Goal: Task Accomplishment & Management: Manage account settings

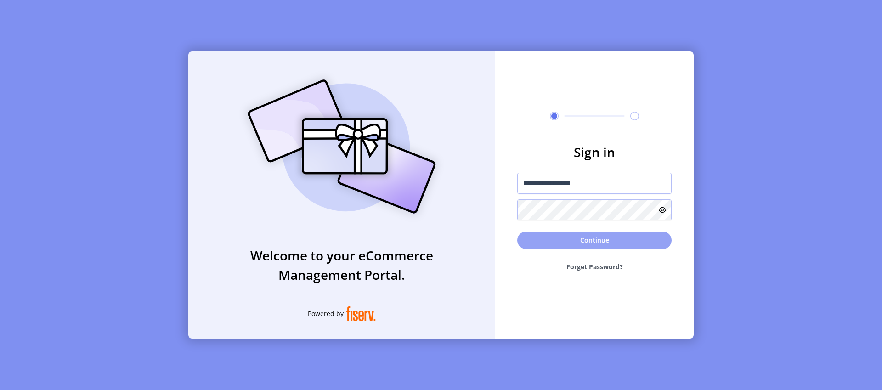
click at [632, 232] on button "Continue" at bounding box center [594, 239] width 154 height 17
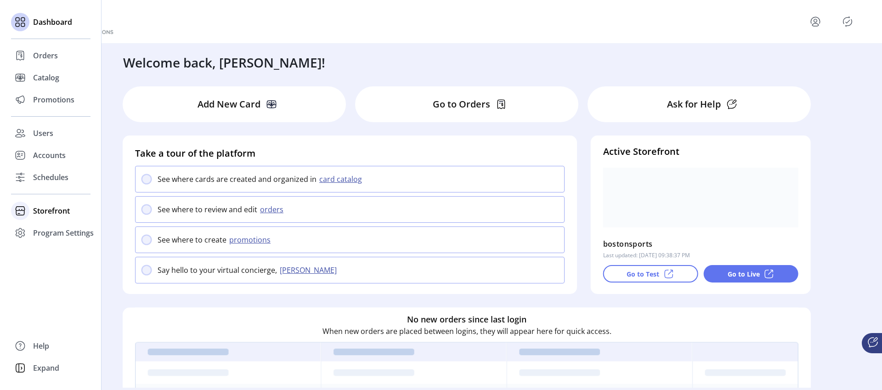
click at [36, 210] on span "Storefront" at bounding box center [51, 210] width 37 height 11
click at [57, 227] on span "Configuration" at bounding box center [57, 229] width 48 height 11
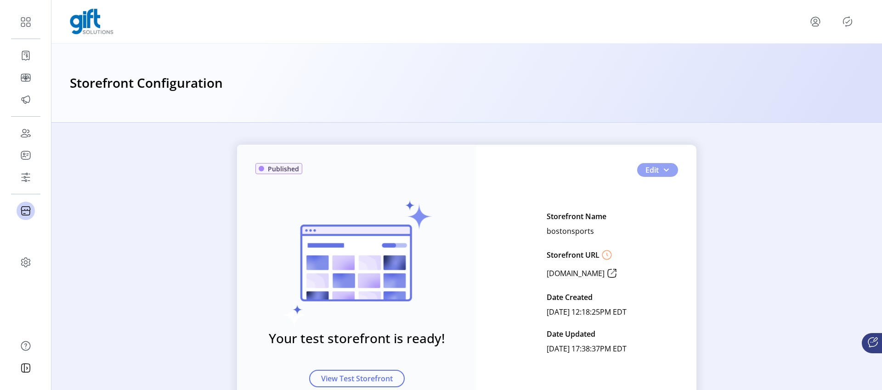
click at [666, 170] on span "button" at bounding box center [665, 169] width 7 height 7
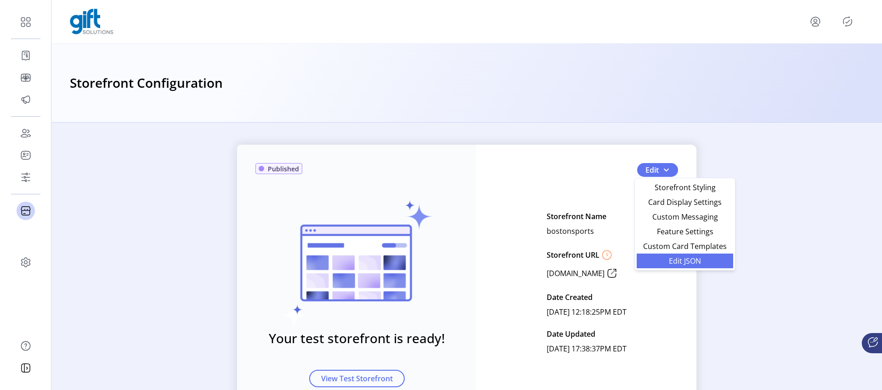
click at [697, 255] on link "Edit JSON" at bounding box center [684, 260] width 96 height 15
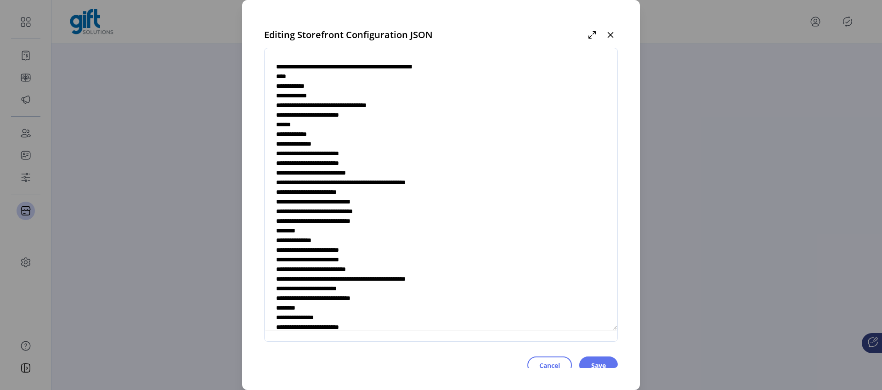
scroll to position [423, 0]
click at [317, 85] on textarea at bounding box center [440, 194] width 353 height 271
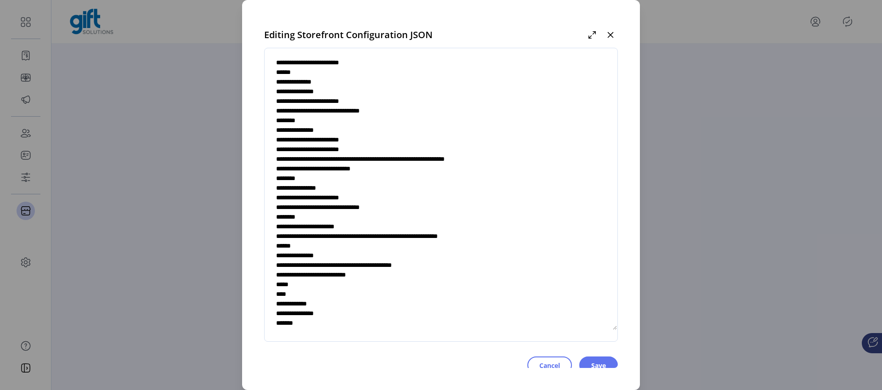
scroll to position [2250, 0]
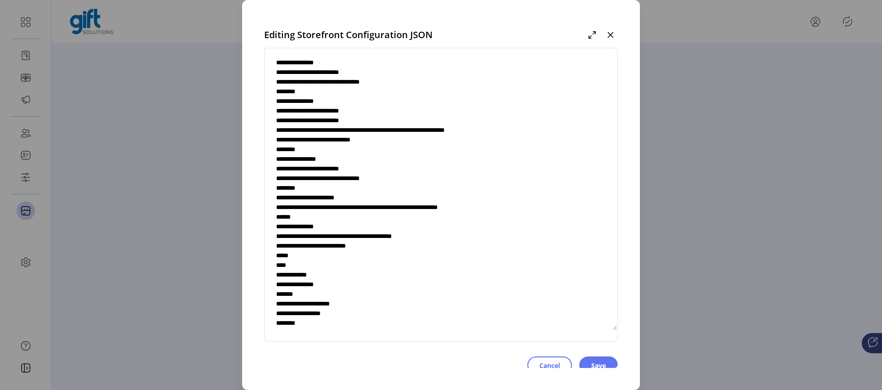
drag, startPoint x: 317, startPoint y: 85, endPoint x: 282, endPoint y: 263, distance: 181.0
click at [282, 263] on textarea at bounding box center [440, 194] width 353 height 271
paste textarea "**********"
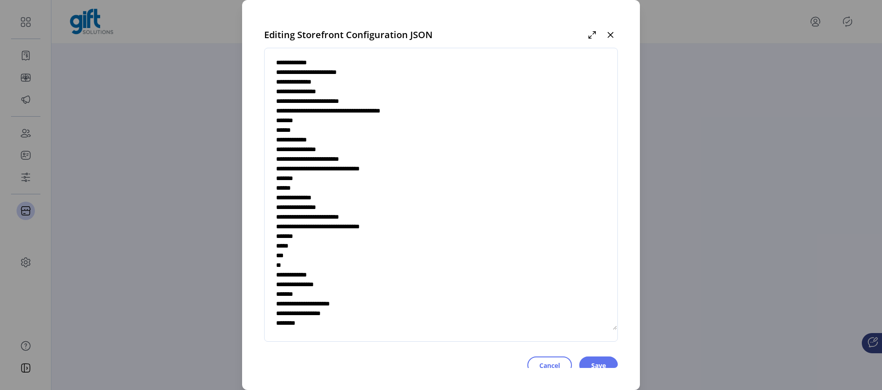
scroll to position [2260, 0]
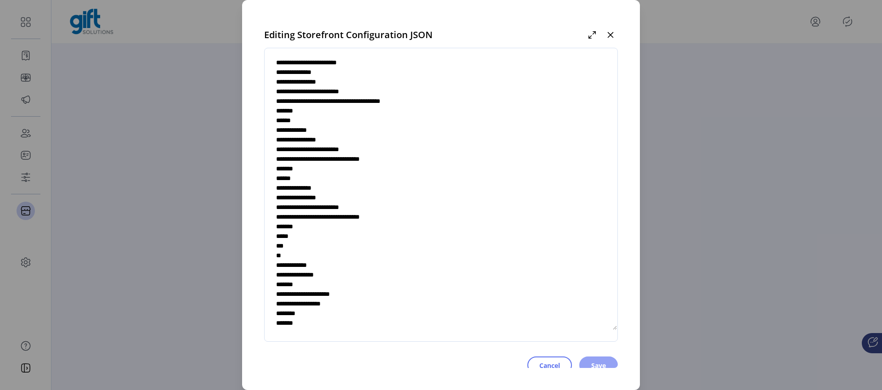
type textarea "**********"
click at [592, 360] on span "Save" at bounding box center [598, 365] width 15 height 10
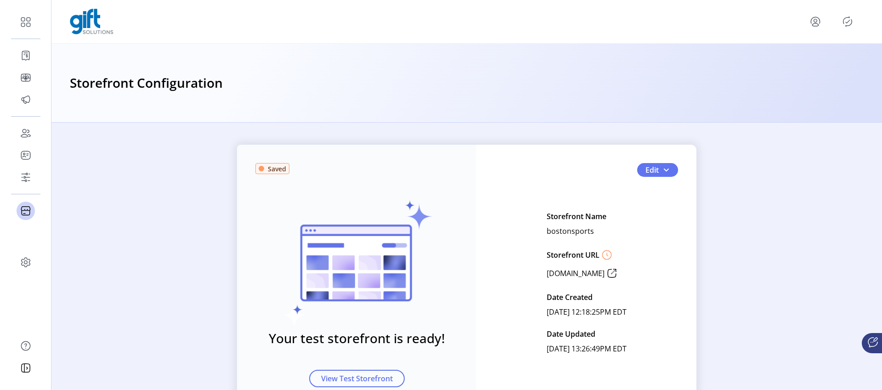
click at [576, 271] on p "[DOMAIN_NAME]" at bounding box center [575, 273] width 58 height 11
copy p "bostonsports"
click at [812, 24] on icon "menu" at bounding box center [815, 24] width 6 height 3
click at [852, 21] on icon "Publisher Panel" at bounding box center [847, 21] width 15 height 15
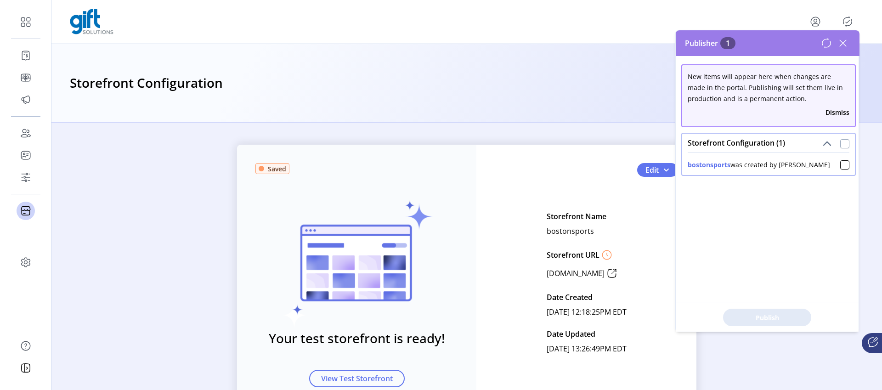
click at [841, 147] on div at bounding box center [844, 143] width 9 height 9
click at [793, 309] on button "Publish 1 Items" at bounding box center [767, 317] width 88 height 17
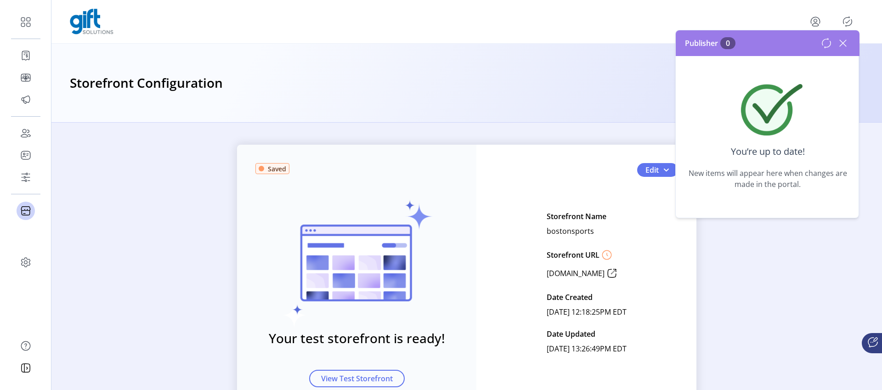
click at [784, 17] on div at bounding box center [466, 22] width 793 height 26
click at [816, 19] on icon "menu" at bounding box center [815, 21] width 15 height 15
click at [791, 57] on span "Sign Out" at bounding box center [782, 57] width 69 height 7
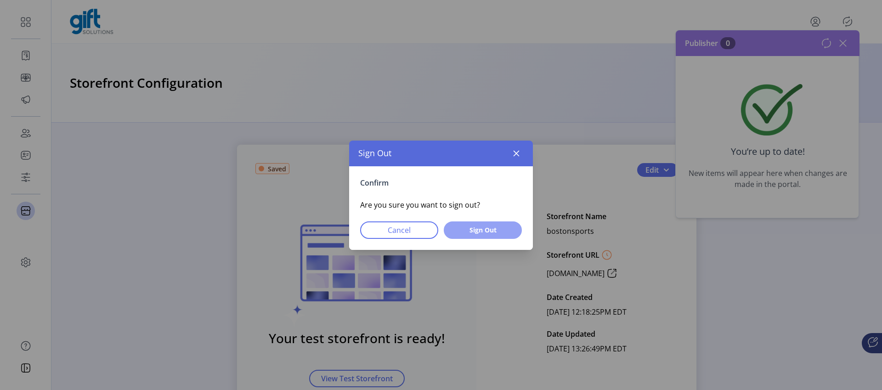
click at [479, 231] on span "Sign Out" at bounding box center [483, 230] width 54 height 10
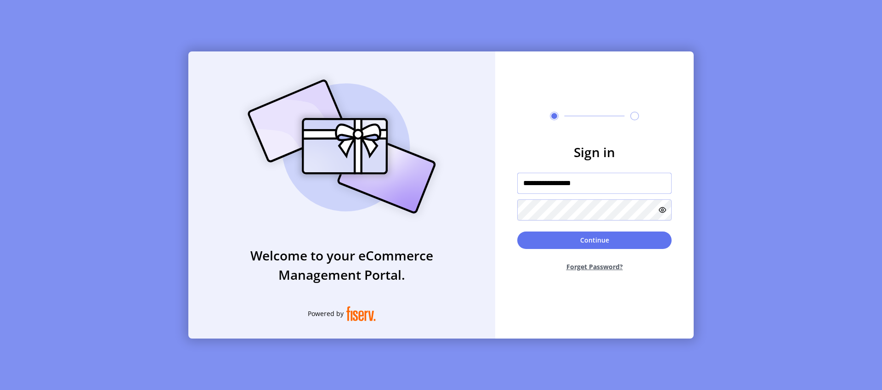
click at [557, 181] on input "**********" at bounding box center [594, 183] width 154 height 21
type input "**********"
click at [568, 249] on div "Continue Forget Password?" at bounding box center [594, 254] width 154 height 47
click at [570, 245] on button "Continue" at bounding box center [594, 239] width 154 height 17
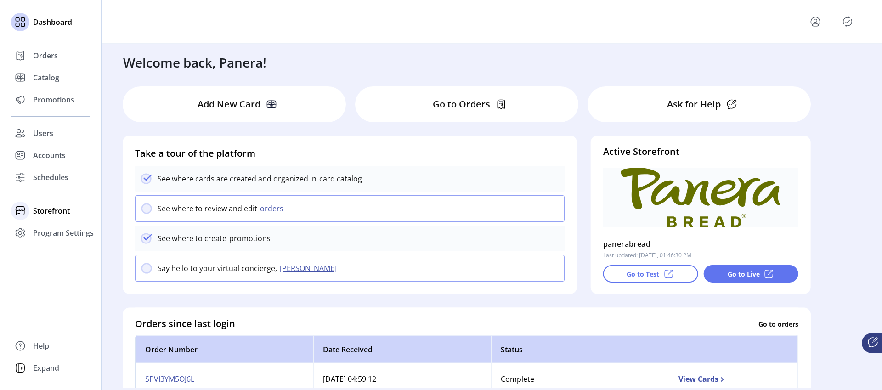
click at [66, 208] on span "Storefront" at bounding box center [51, 210] width 37 height 11
click at [51, 231] on span "Configuration" at bounding box center [57, 229] width 48 height 11
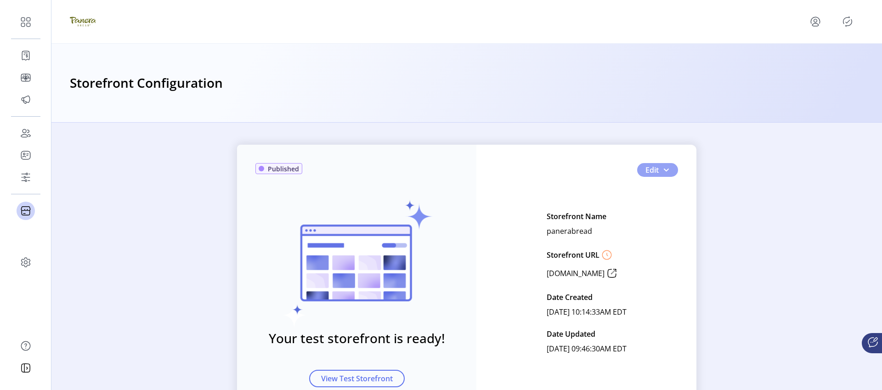
click at [665, 171] on span "button" at bounding box center [665, 169] width 7 height 7
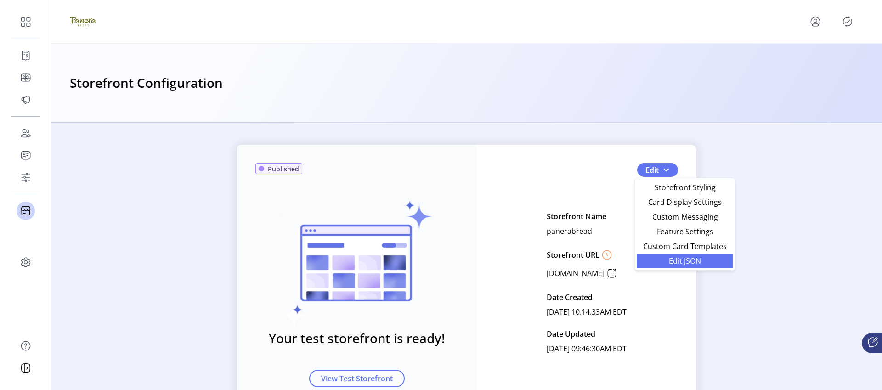
click at [688, 259] on span "Edit JSON" at bounding box center [684, 260] width 85 height 7
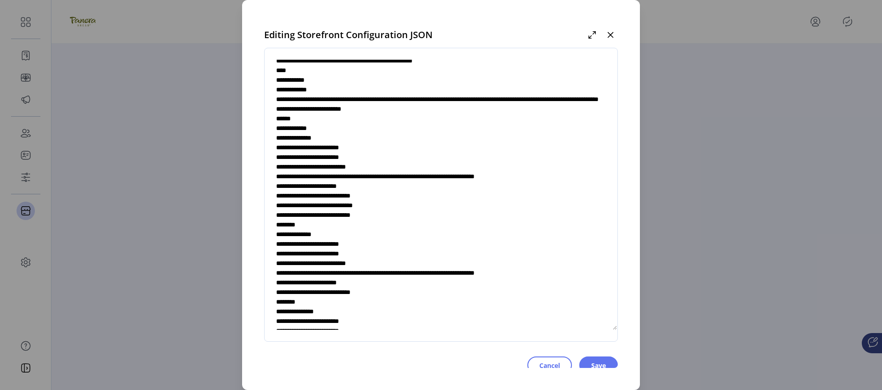
scroll to position [416, 0]
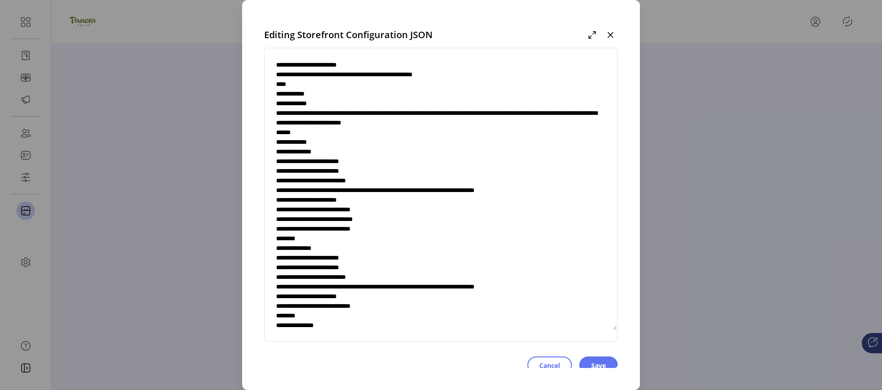
drag, startPoint x: 318, startPoint y: 94, endPoint x: 337, endPoint y: 213, distance: 119.9
click at [338, 281] on textarea at bounding box center [440, 194] width 353 height 271
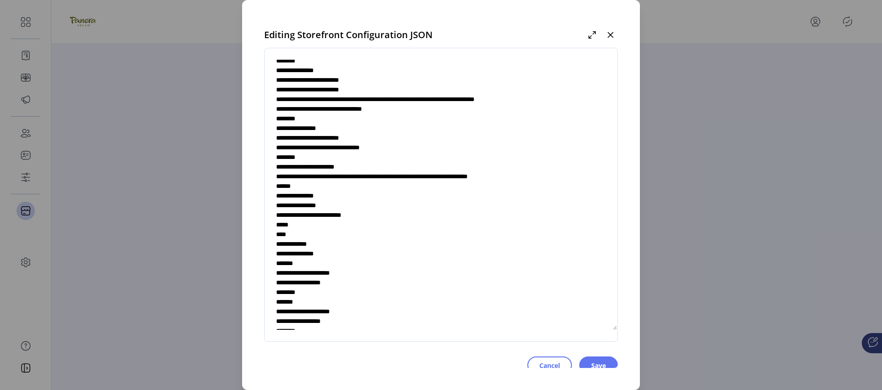
scroll to position [2413, 0]
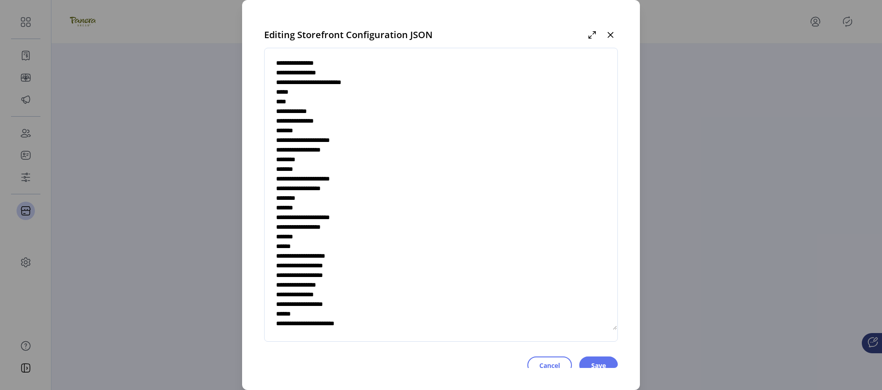
drag, startPoint x: 316, startPoint y: 94, endPoint x: 285, endPoint y: 208, distance: 118.1
click at [285, 208] on textarea at bounding box center [440, 194] width 353 height 271
paste textarea "**********"
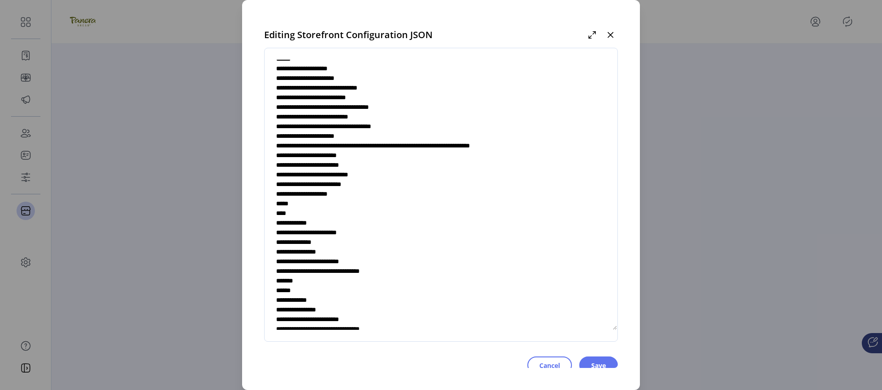
scroll to position [2091, 0]
type textarea "**********"
click at [587, 359] on button "Save" at bounding box center [598, 364] width 39 height 17
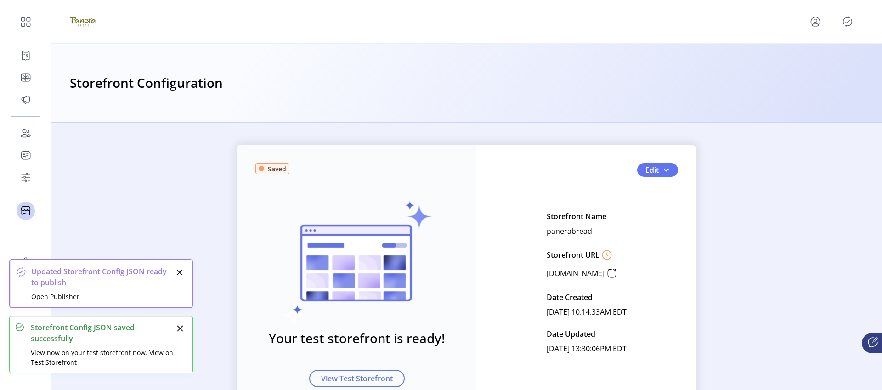
click at [847, 22] on icon "Publisher Panel" at bounding box center [847, 21] width 4 height 3
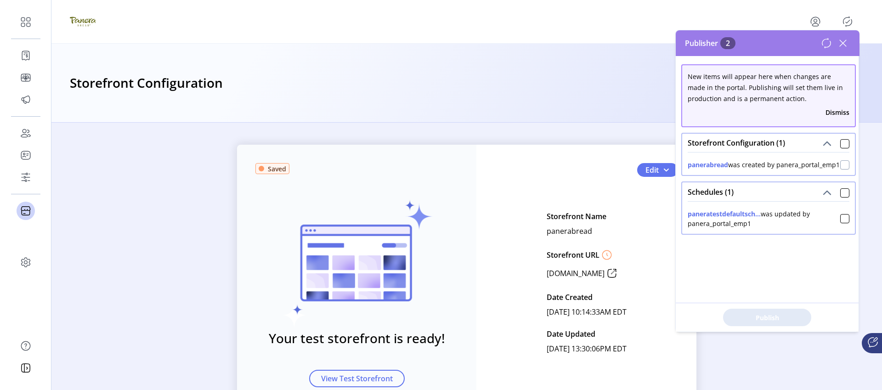
click at [840, 169] on div at bounding box center [844, 164] width 9 height 9
click at [799, 314] on span "Publish 1 Items" at bounding box center [767, 318] width 64 height 10
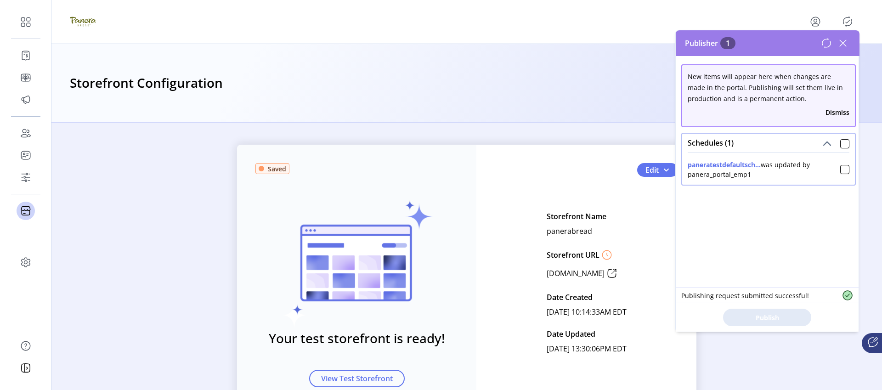
click at [842, 40] on icon at bounding box center [842, 43] width 15 height 15
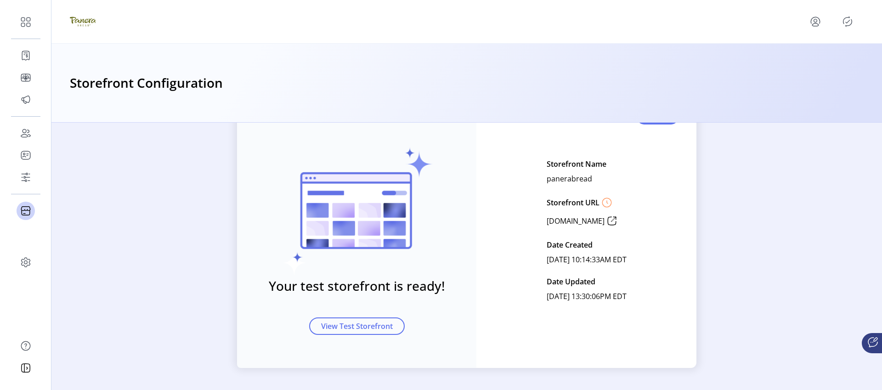
scroll to position [0, 0]
